Goal: Task Accomplishment & Management: Use online tool/utility

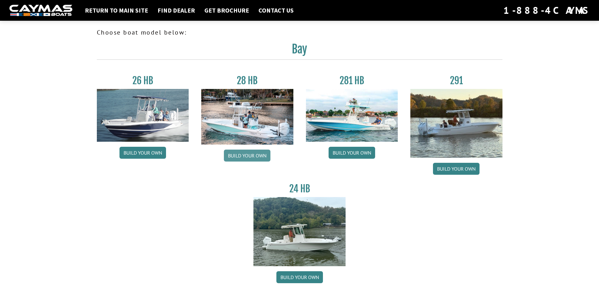
click at [227, 151] on link "Build your own" at bounding box center [247, 156] width 47 height 12
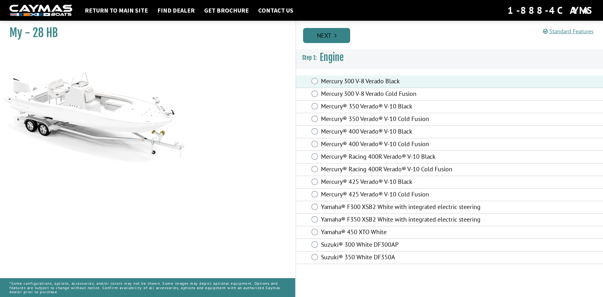
click at [321, 33] on link "Next" at bounding box center [326, 35] width 47 height 15
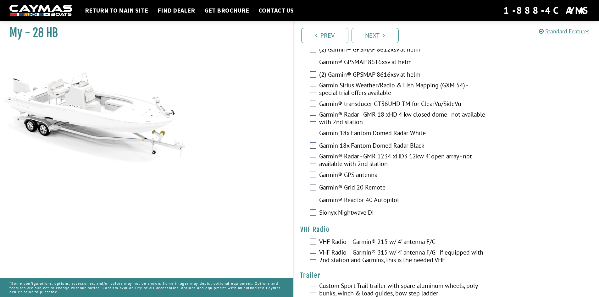
scroll to position [1551, 0]
